Goal: Task Accomplishment & Management: Manage account settings

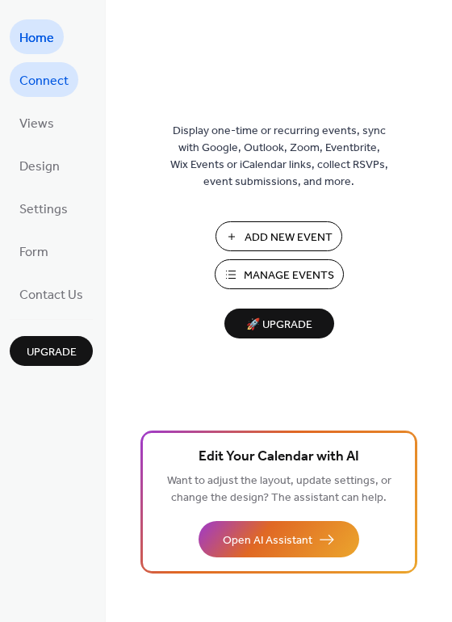
click at [48, 78] on span "Connect" at bounding box center [43, 81] width 49 height 25
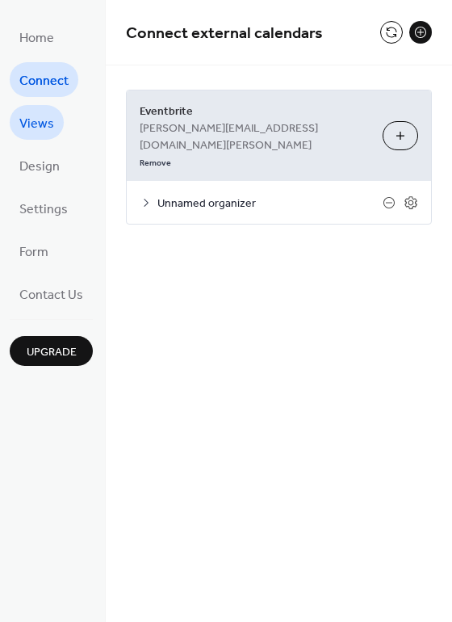
click at [46, 117] on span "Views" at bounding box center [36, 123] width 35 height 25
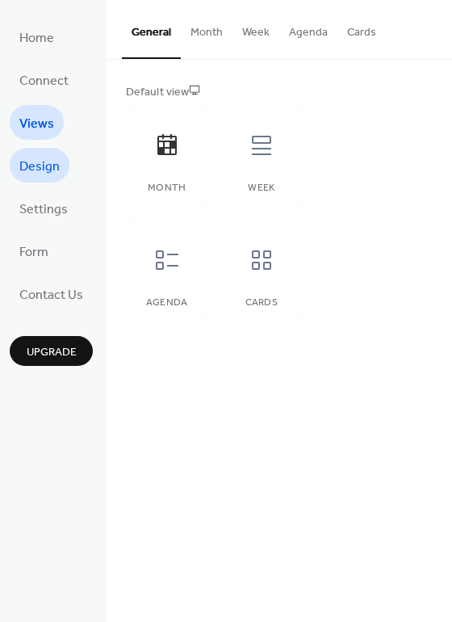
click at [42, 154] on span "Design" at bounding box center [39, 166] width 40 height 25
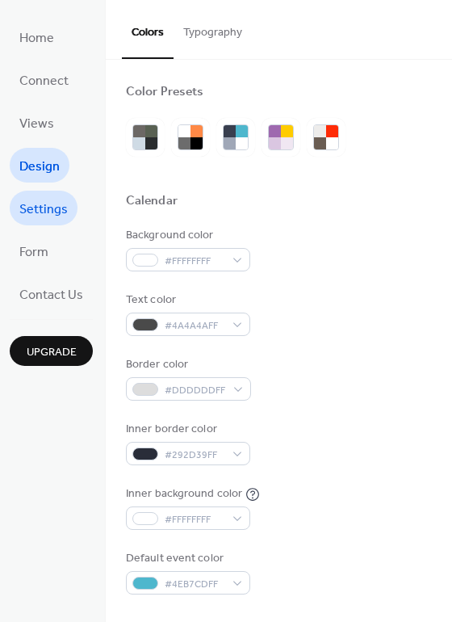
click at [40, 199] on span "Settings" at bounding box center [43, 209] width 48 height 25
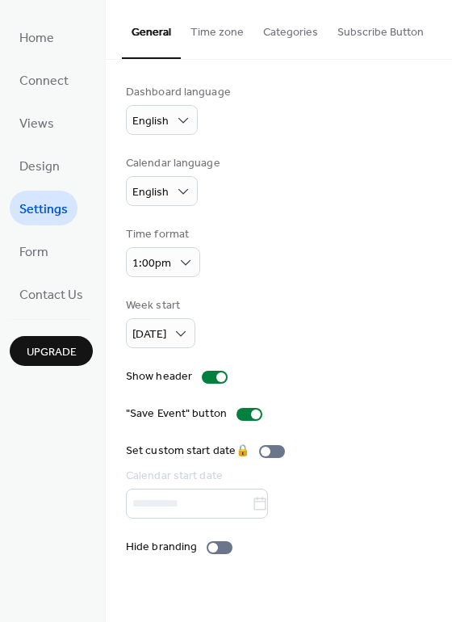
click at [381, 19] on button "Subscribe Button" at bounding box center [381, 28] width 106 height 57
